Goal: Entertainment & Leisure: Consume media (video, audio)

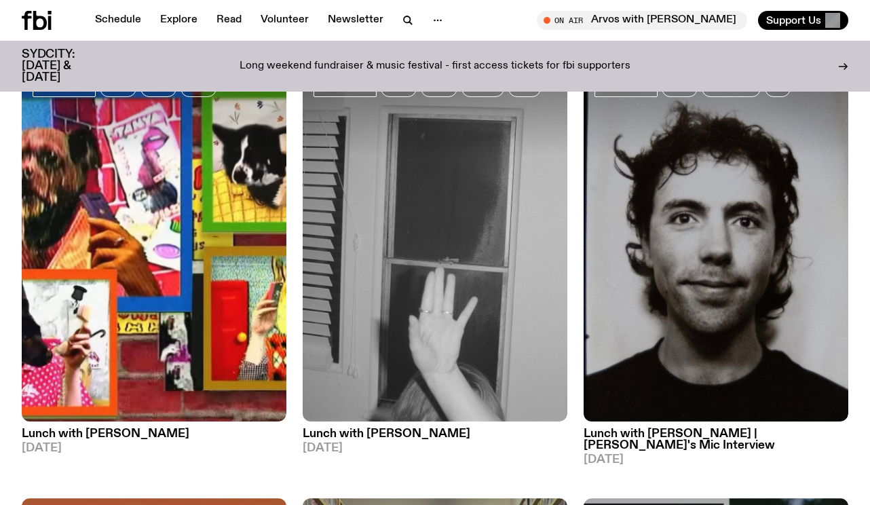
scroll to position [129, 0]
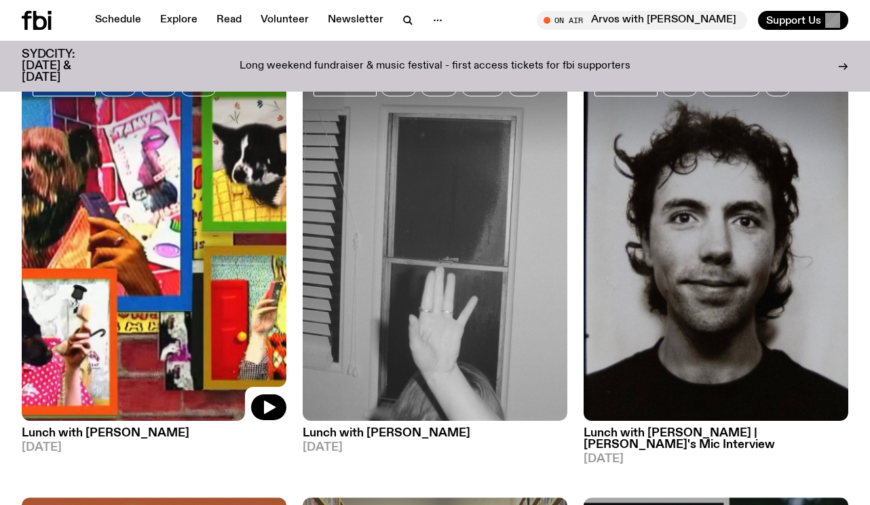
click at [143, 245] on img at bounding box center [154, 244] width 265 height 353
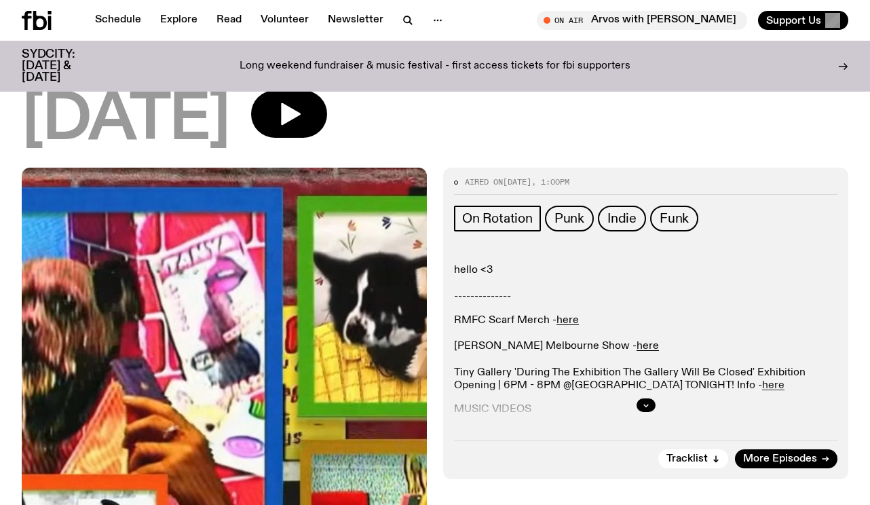
scroll to position [156, 0]
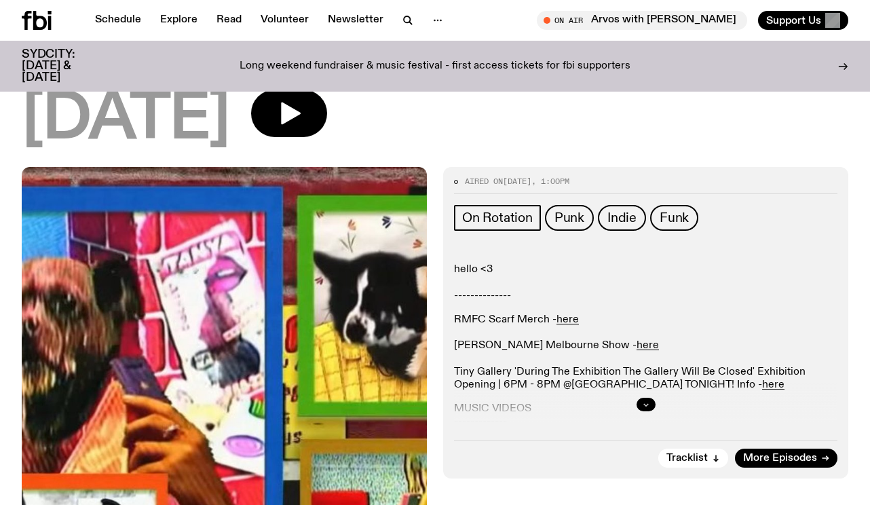
click at [646, 400] on icon "button" at bounding box center [646, 404] width 8 height 8
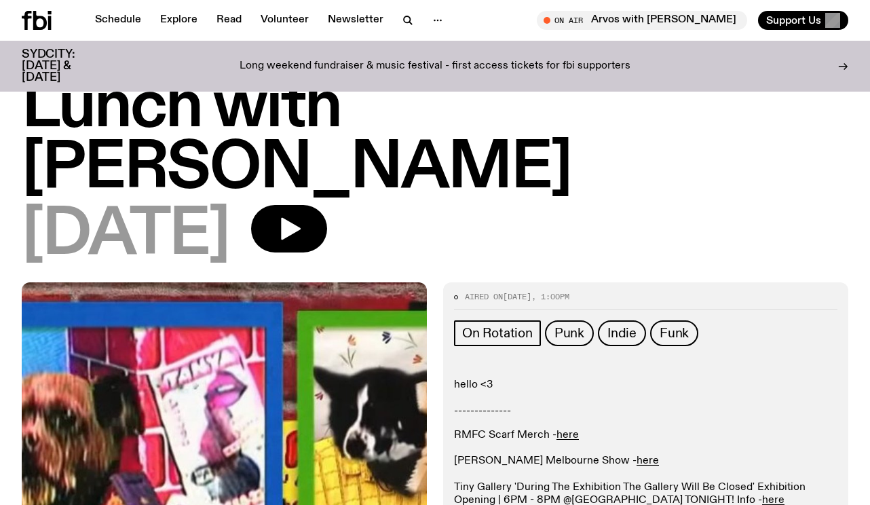
scroll to position [48, 0]
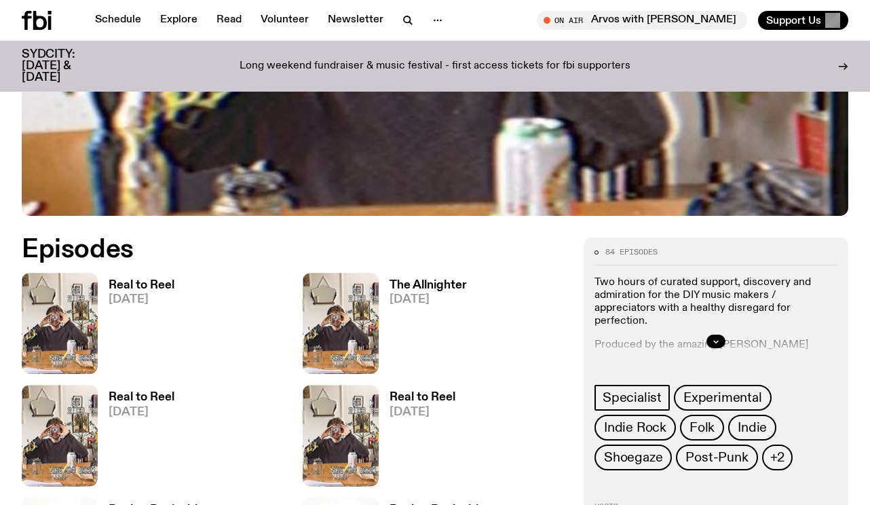
scroll to position [443, 0]
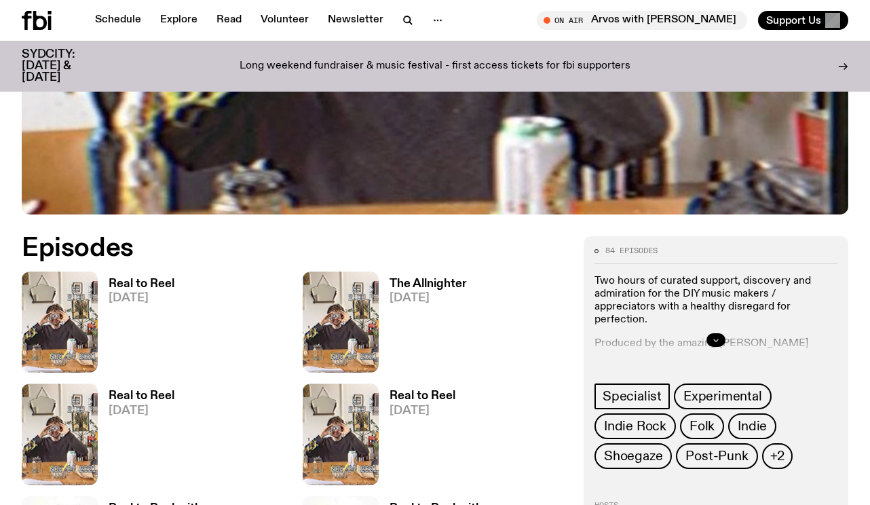
click at [717, 339] on icon "button" at bounding box center [716, 340] width 5 height 2
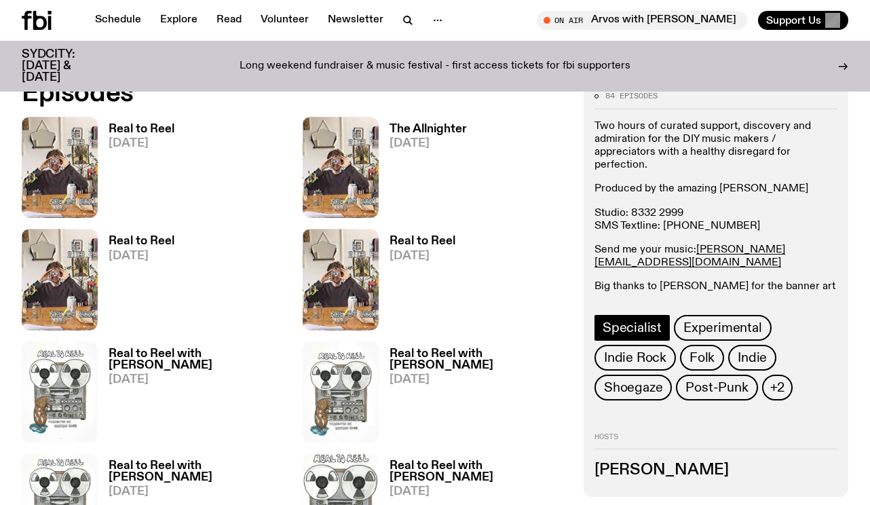
scroll to position [601, 0]
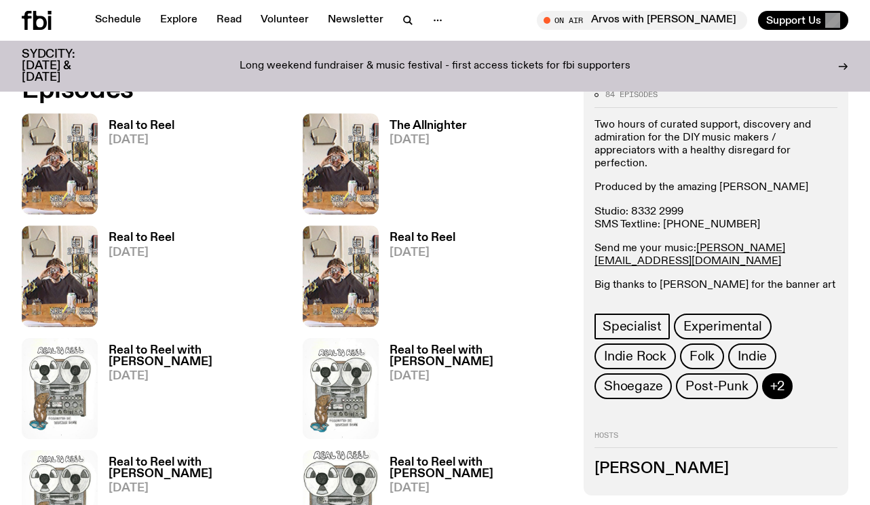
click at [775, 392] on span "+2" at bounding box center [777, 385] width 15 height 15
